Goal: Task Accomplishment & Management: Use online tool/utility

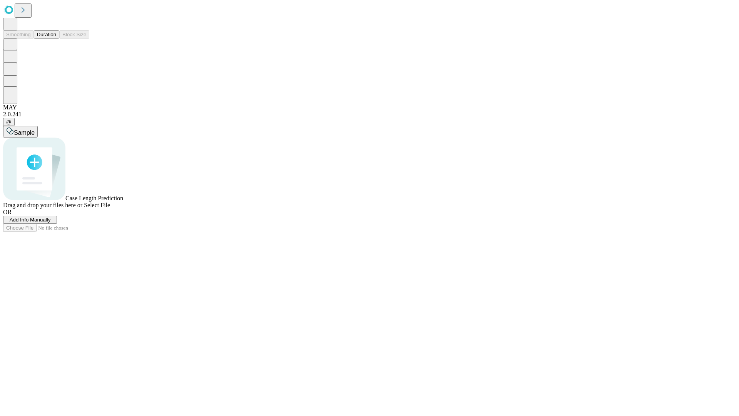
click at [56, 38] on button "Duration" at bounding box center [46, 34] width 25 height 8
click at [51, 222] on span "Add Info Manually" at bounding box center [30, 220] width 41 height 6
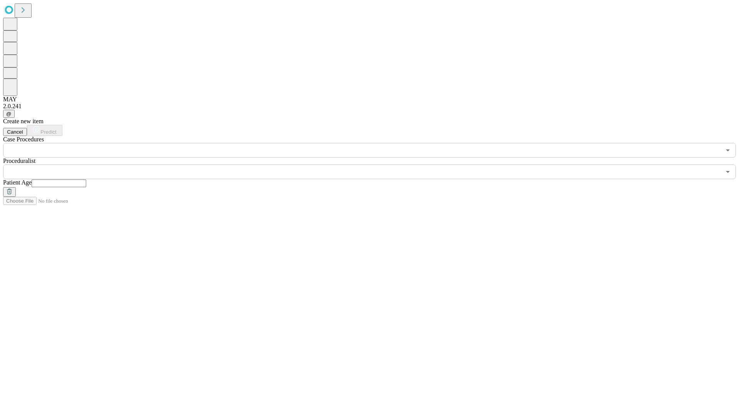
click at [86, 179] on input "text" at bounding box center [59, 183] width 55 height 8
type input "**"
click at [375, 164] on input "text" at bounding box center [362, 171] width 718 height 15
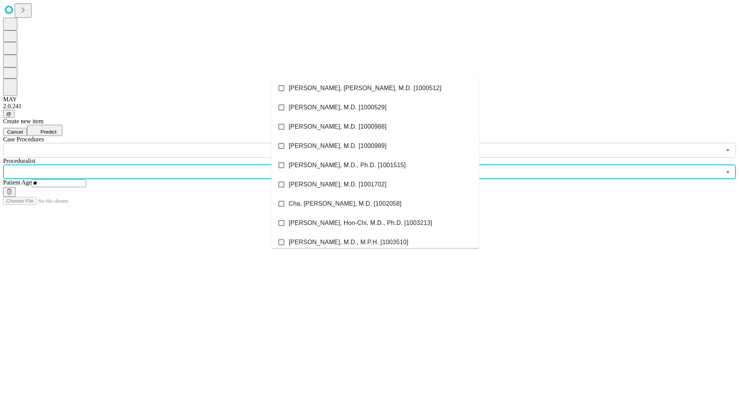
click at [375, 88] on li "[PERSON_NAME], [PERSON_NAME], M.D. [1000512]" at bounding box center [375, 87] width 208 height 19
click at [162, 143] on input "text" at bounding box center [362, 150] width 718 height 15
